Goal: Navigation & Orientation: Find specific page/section

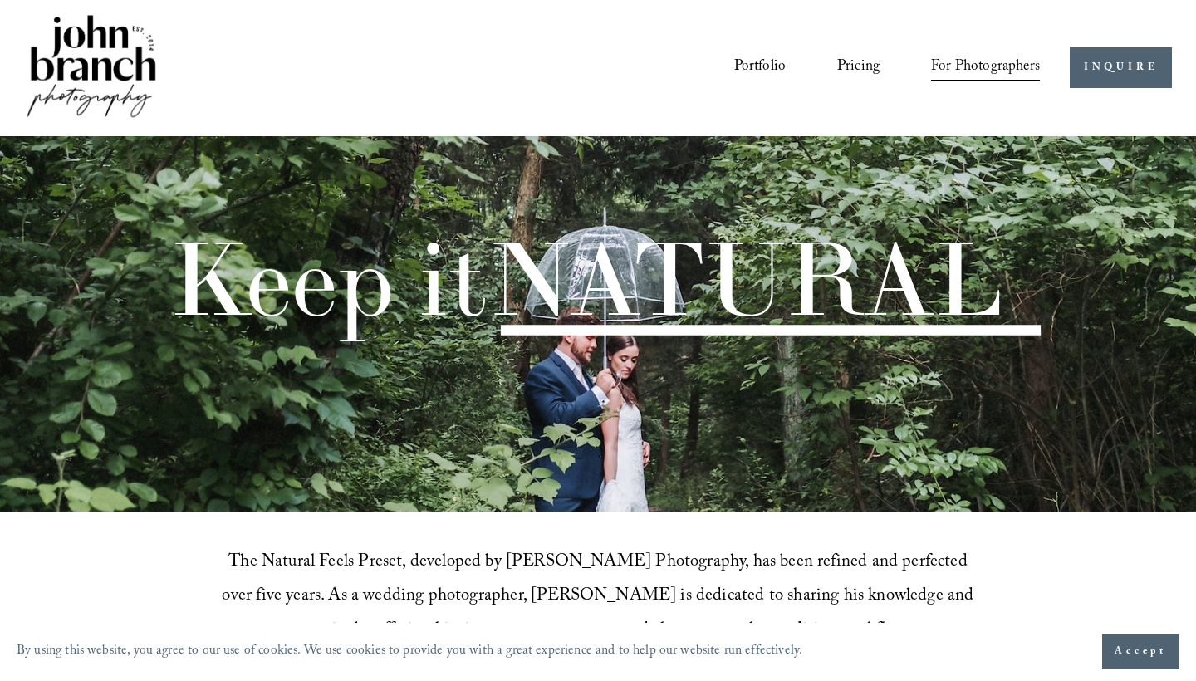
scroll to position [727, 0]
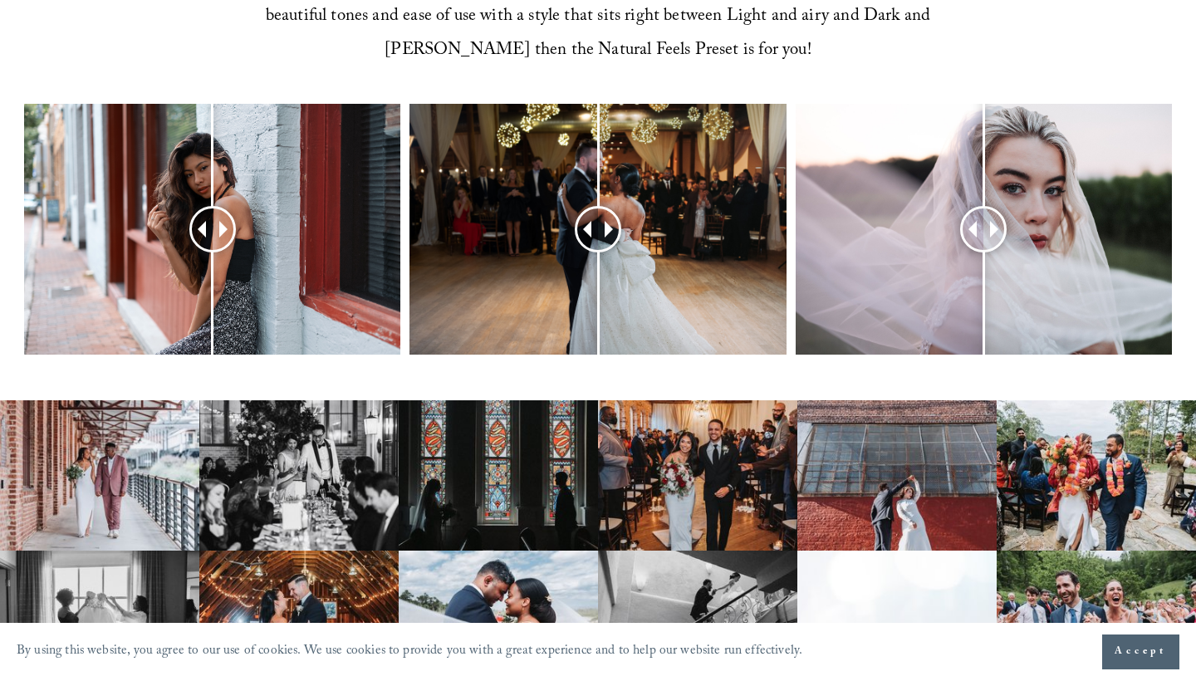
click at [1138, 669] on button "Accept" at bounding box center [1140, 652] width 77 height 35
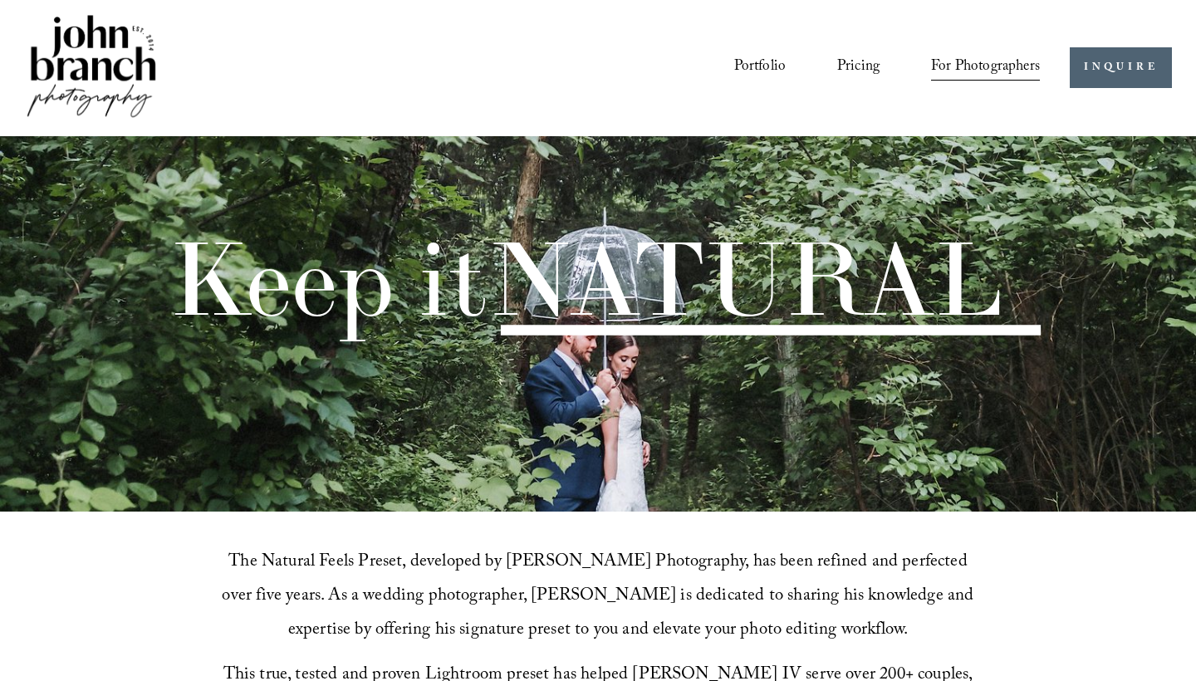
scroll to position [0, 0]
click at [1090, 56] on link "INQUIRE" at bounding box center [1121, 67] width 102 height 41
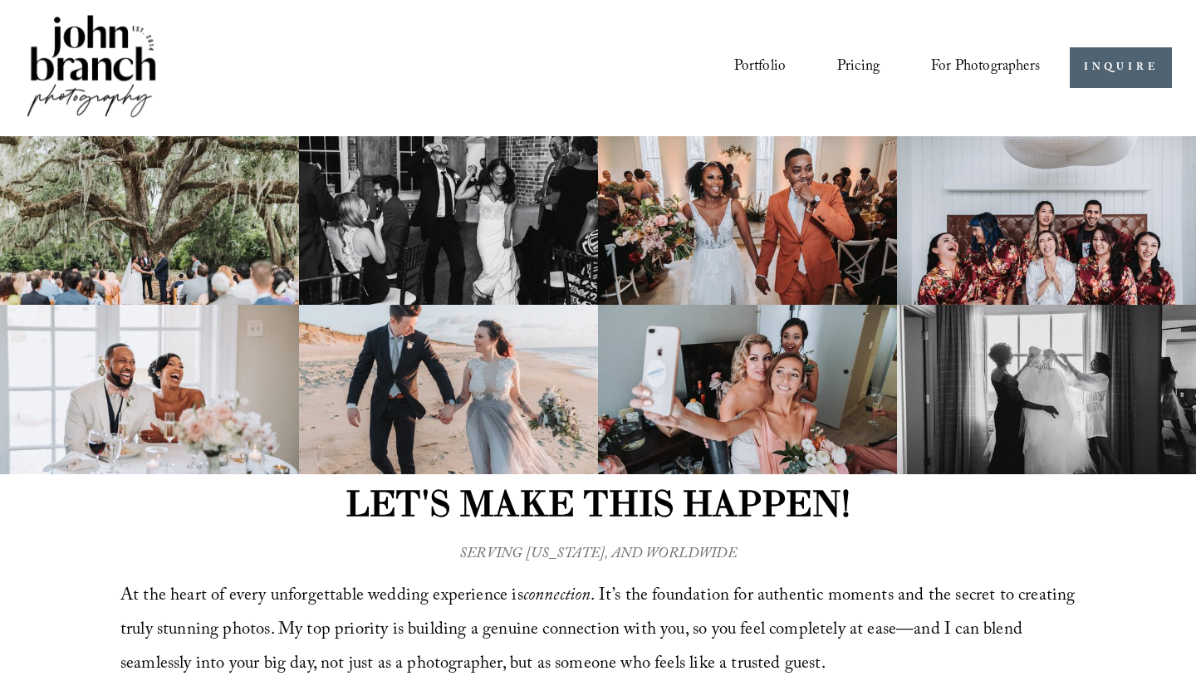
click at [0, 0] on span "Presets" at bounding box center [0, 0] width 0 height 0
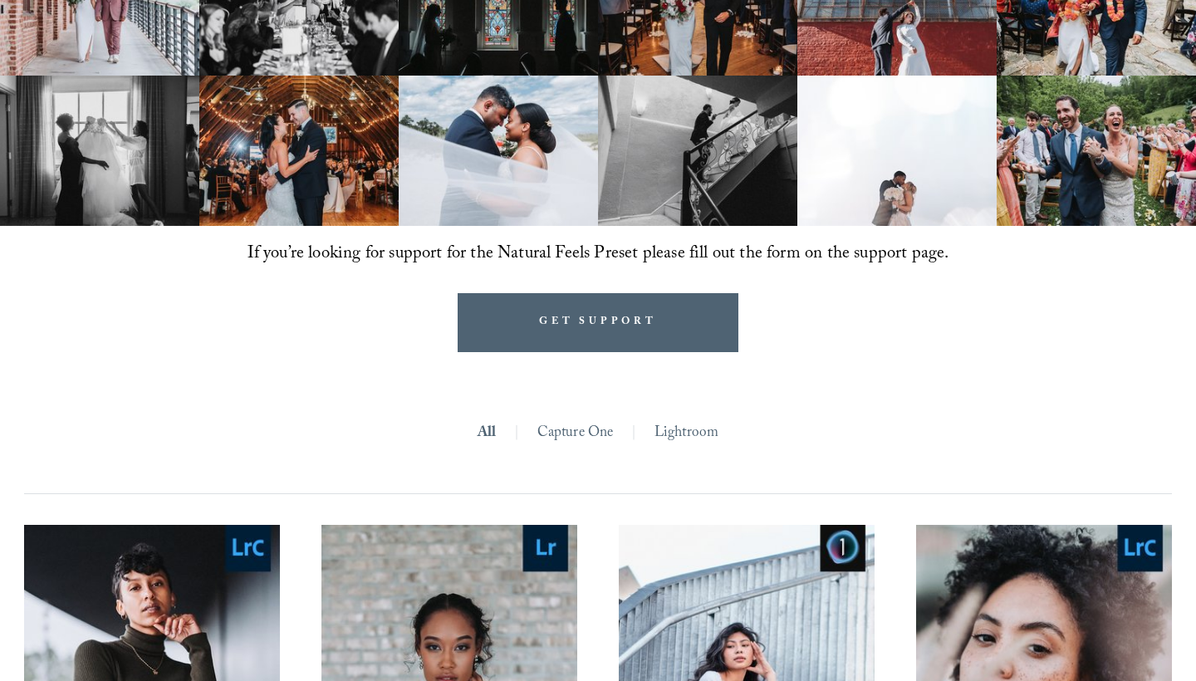
scroll to position [1208, 0]
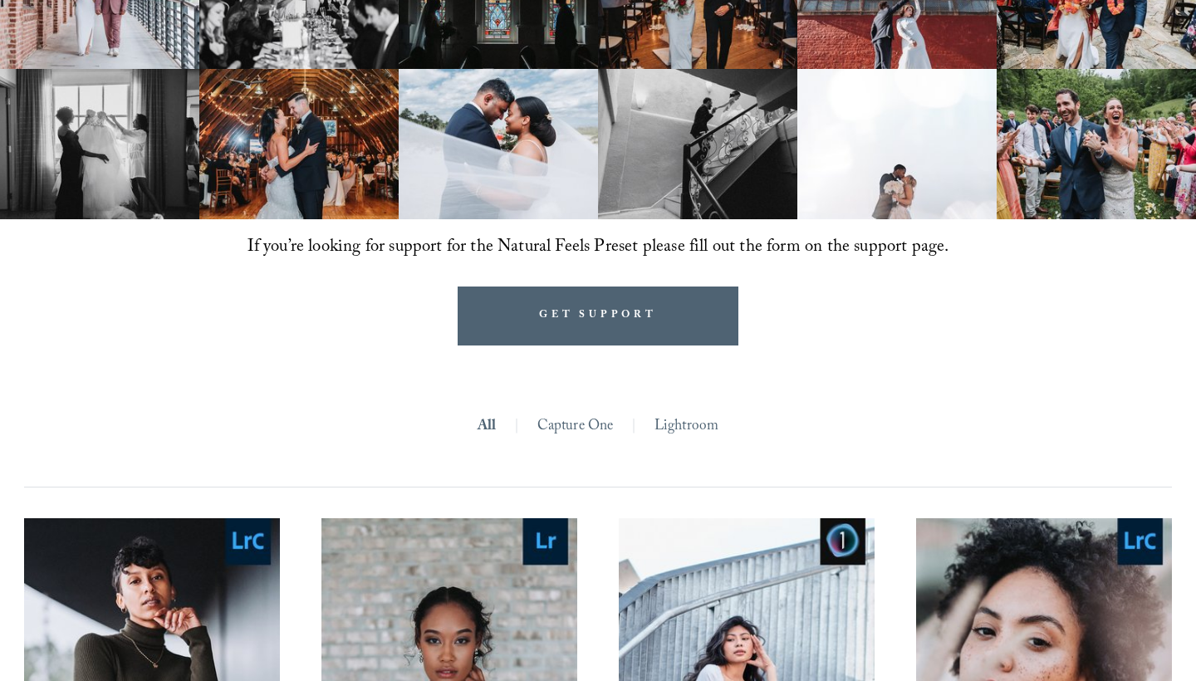
click at [571, 422] on link "Capture One" at bounding box center [575, 428] width 76 height 28
